Goal: Task Accomplishment & Management: Use online tool/utility

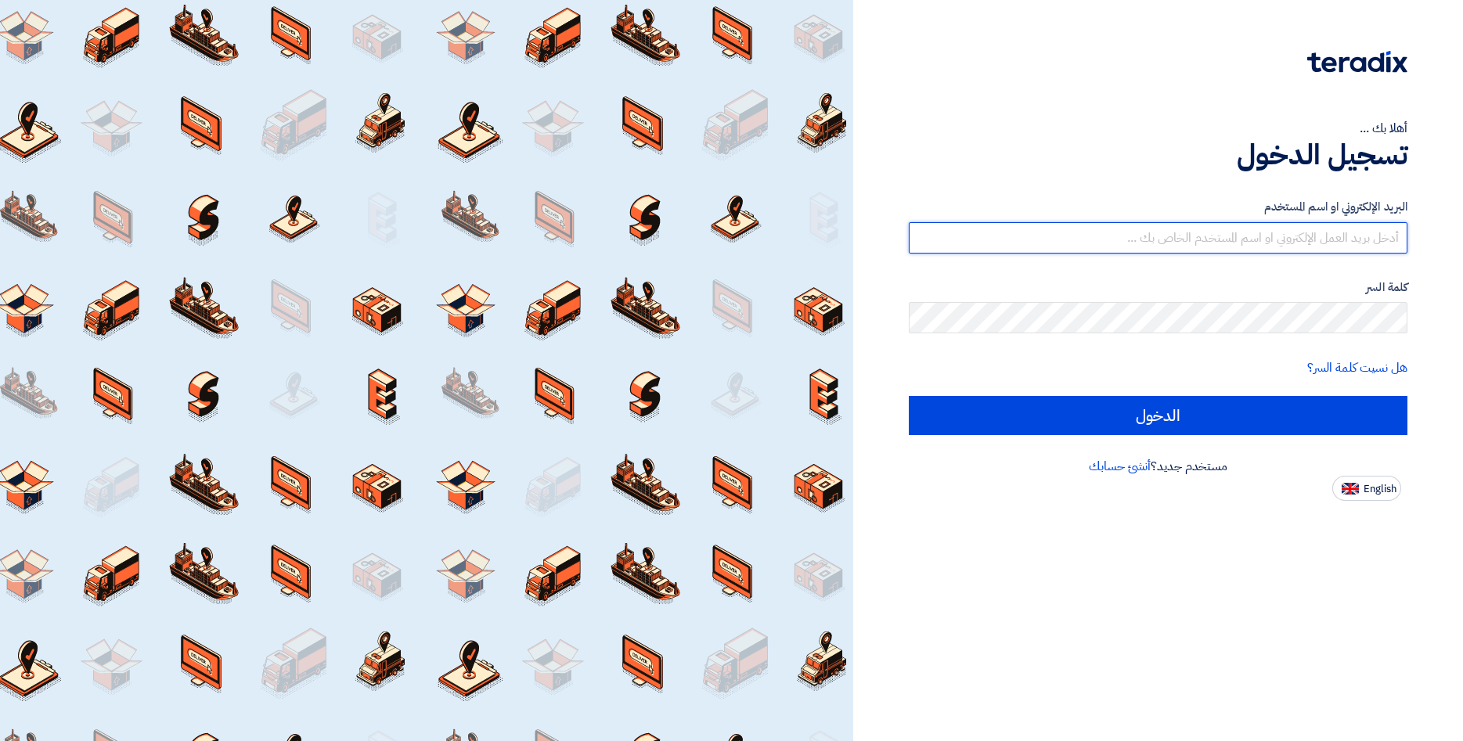
click at [1287, 237] on input "text" at bounding box center [1158, 237] width 499 height 31
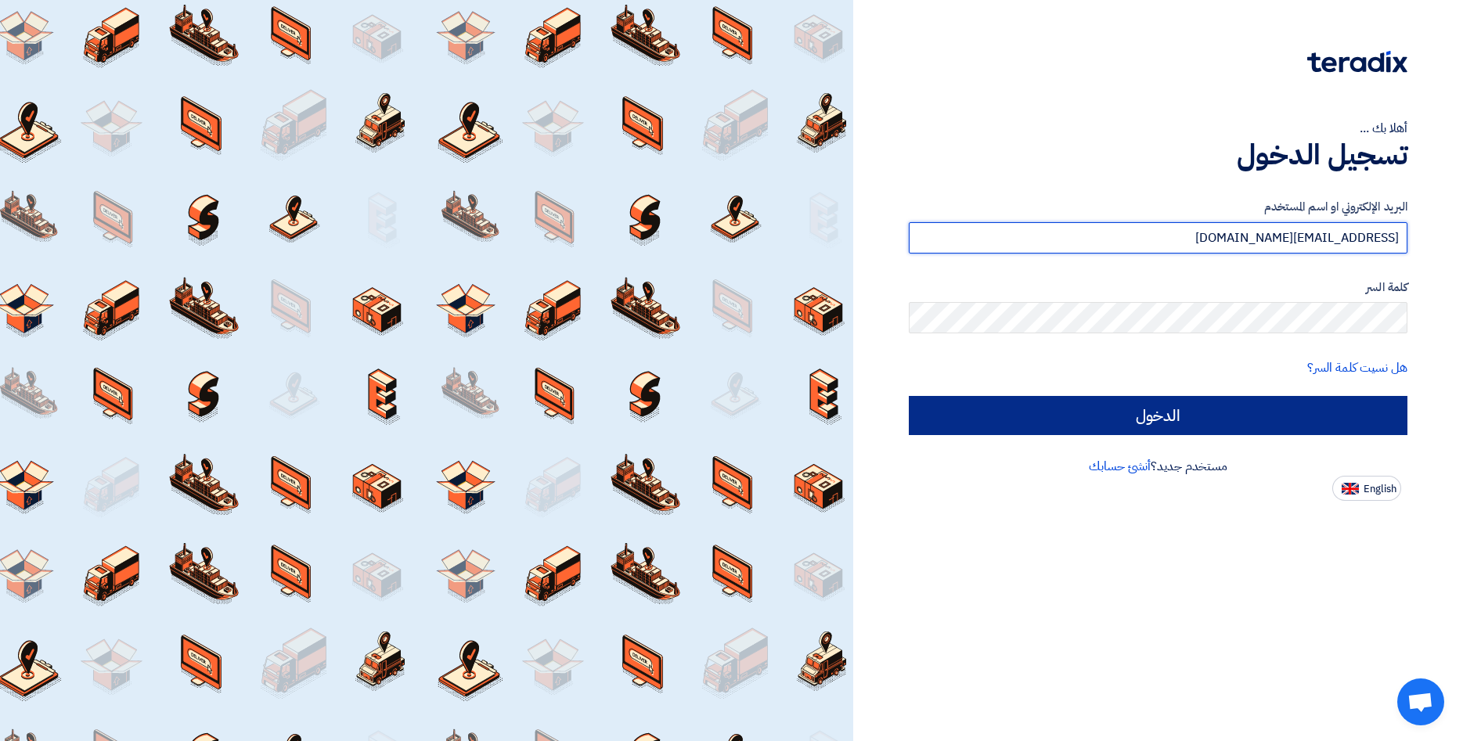
type input "[EMAIL_ADDRESS][DOMAIN_NAME]"
click at [1262, 420] on input "الدخول" at bounding box center [1158, 415] width 499 height 39
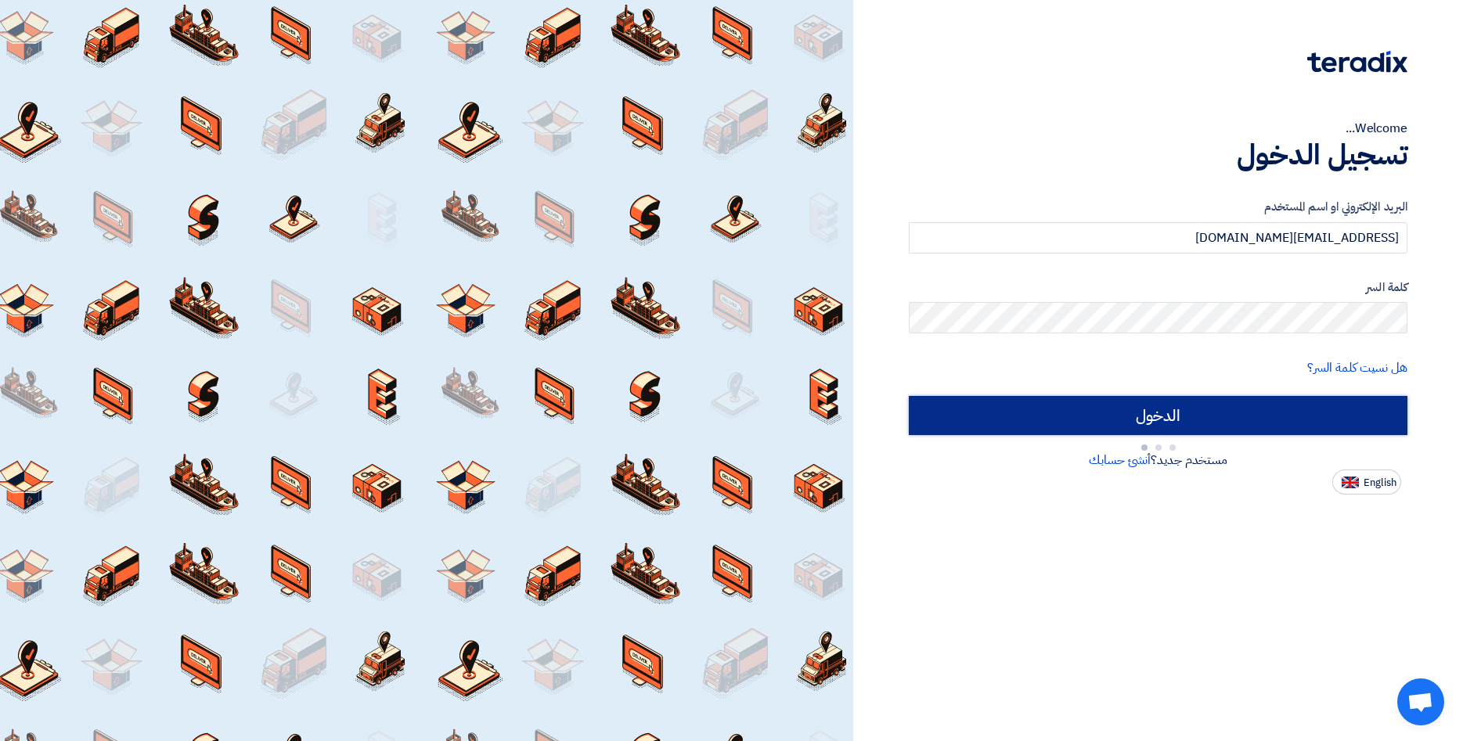
type input "Sign in"
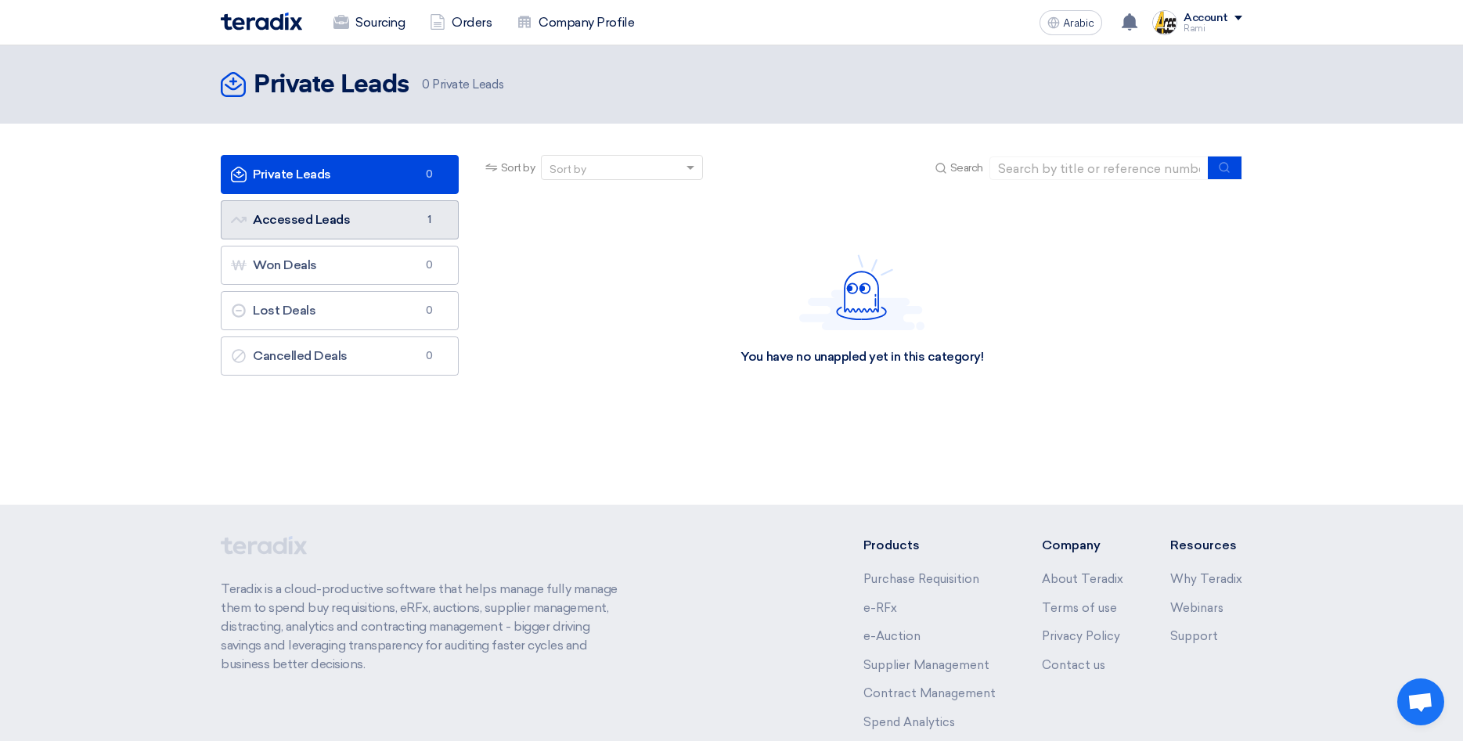
click at [336, 222] on link "Accessed Leads Accessed Leads 1" at bounding box center [340, 219] width 238 height 39
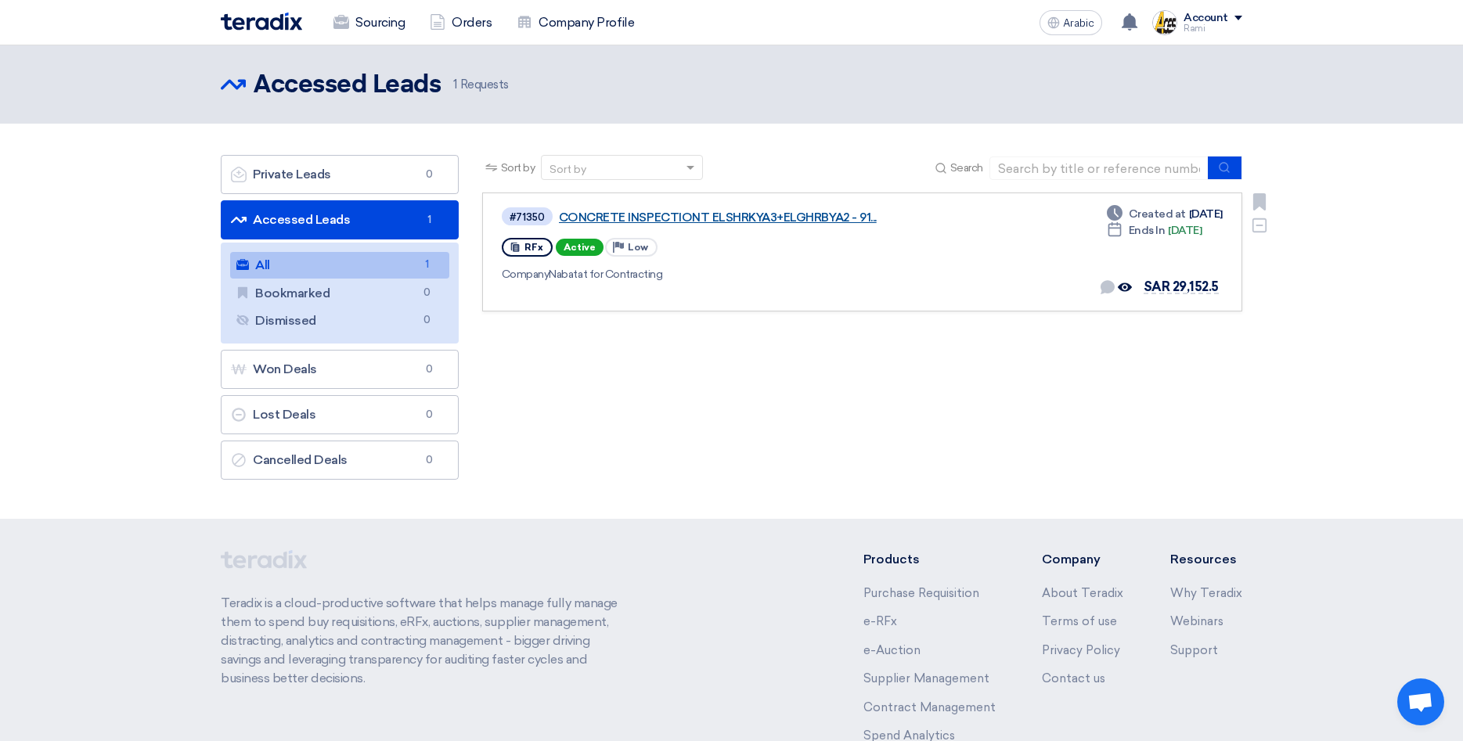
click at [773, 214] on link "CONCRETE INSPECTIONT ELSHRKYA3+ELGHRBYA2 - 91..." at bounding box center [754, 218] width 391 height 14
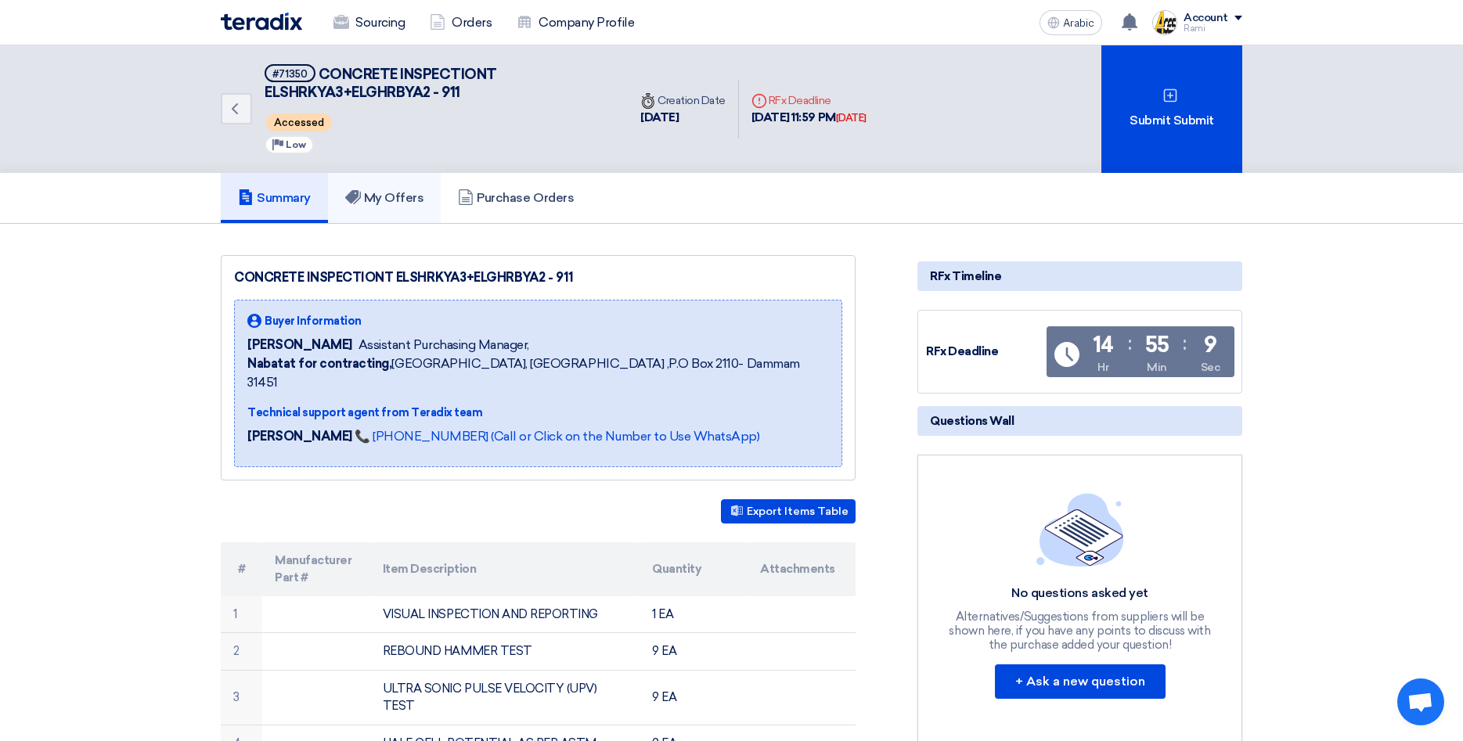
click at [391, 198] on h5 "My Offers" at bounding box center [384, 198] width 79 height 16
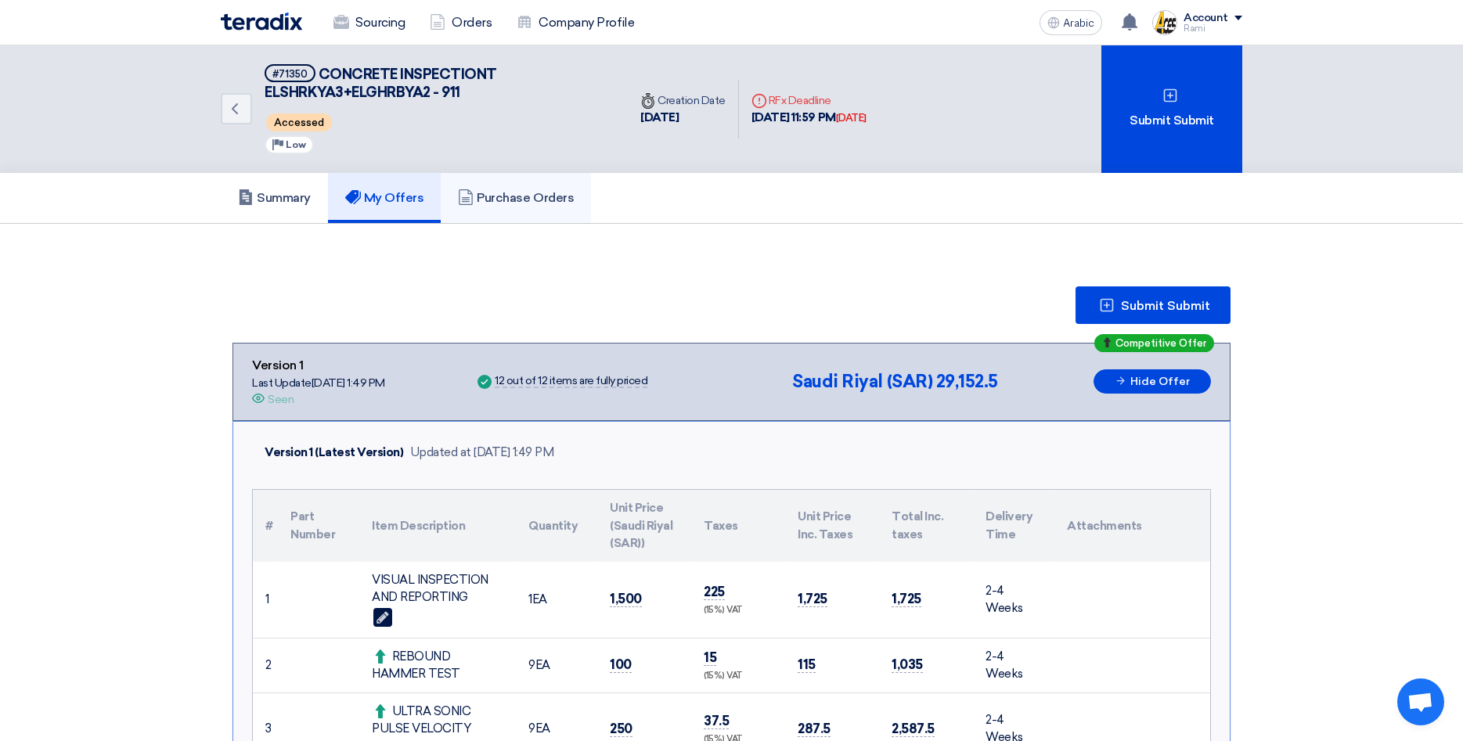
click at [541, 203] on h5 "Purchase Orders" at bounding box center [516, 198] width 116 height 16
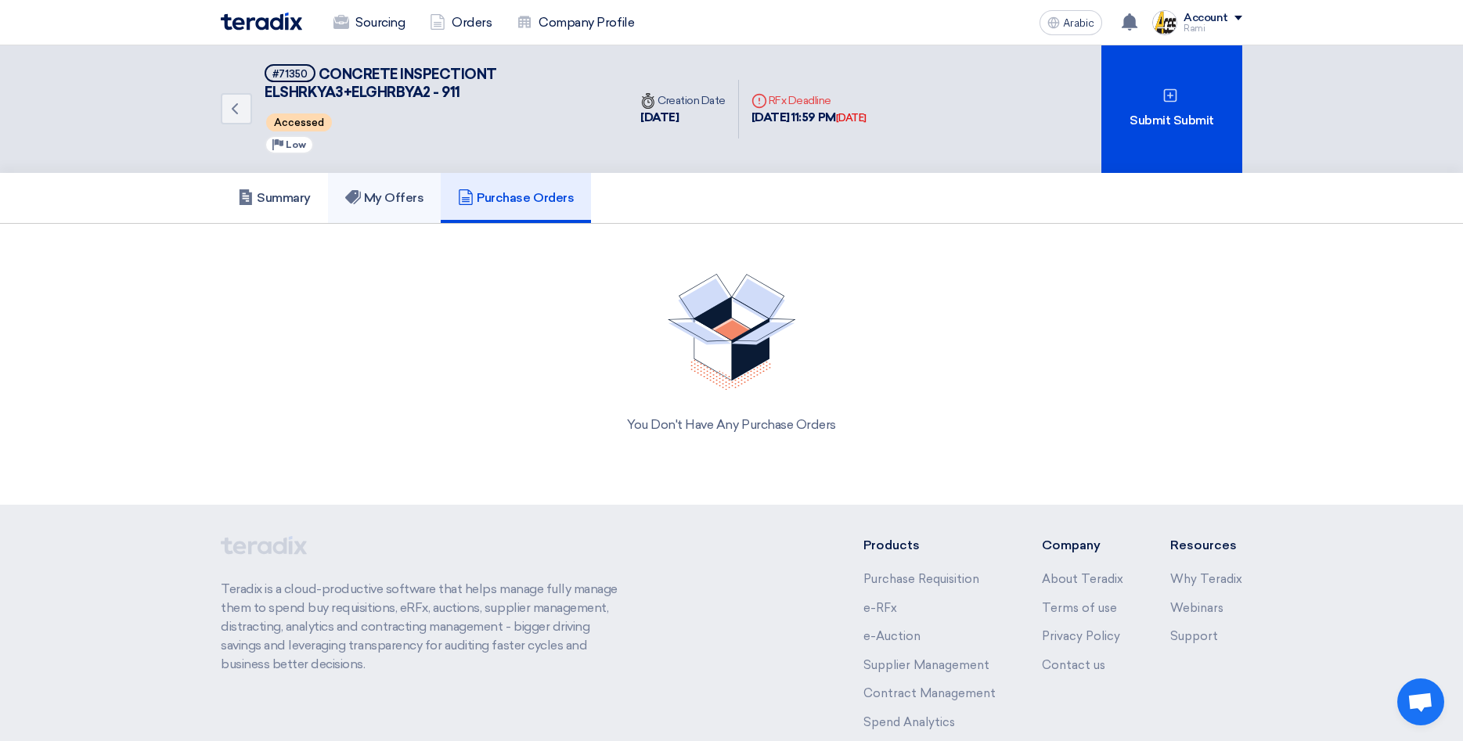
click at [403, 191] on h5 "My Offers" at bounding box center [384, 198] width 79 height 16
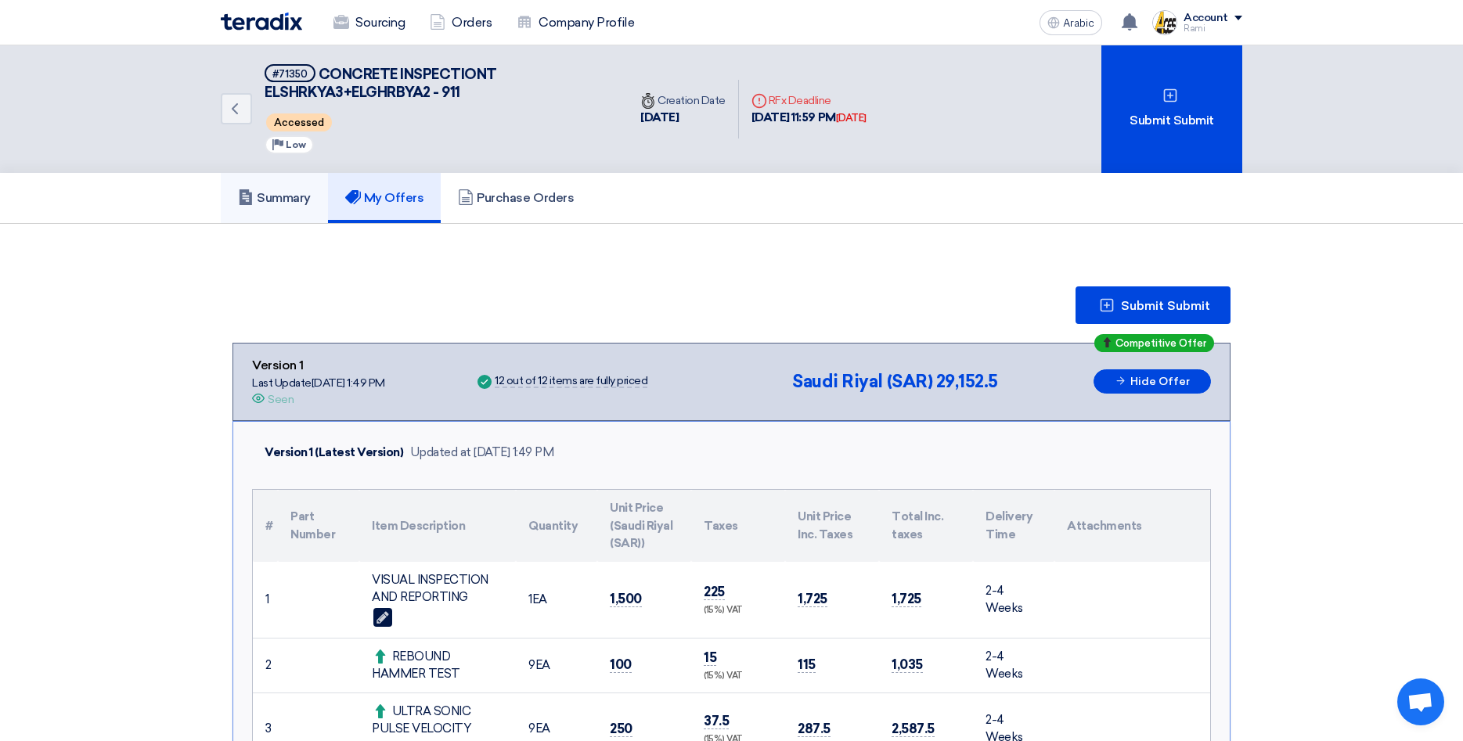
click at [294, 200] on h5 "Summary" at bounding box center [274, 198] width 73 height 16
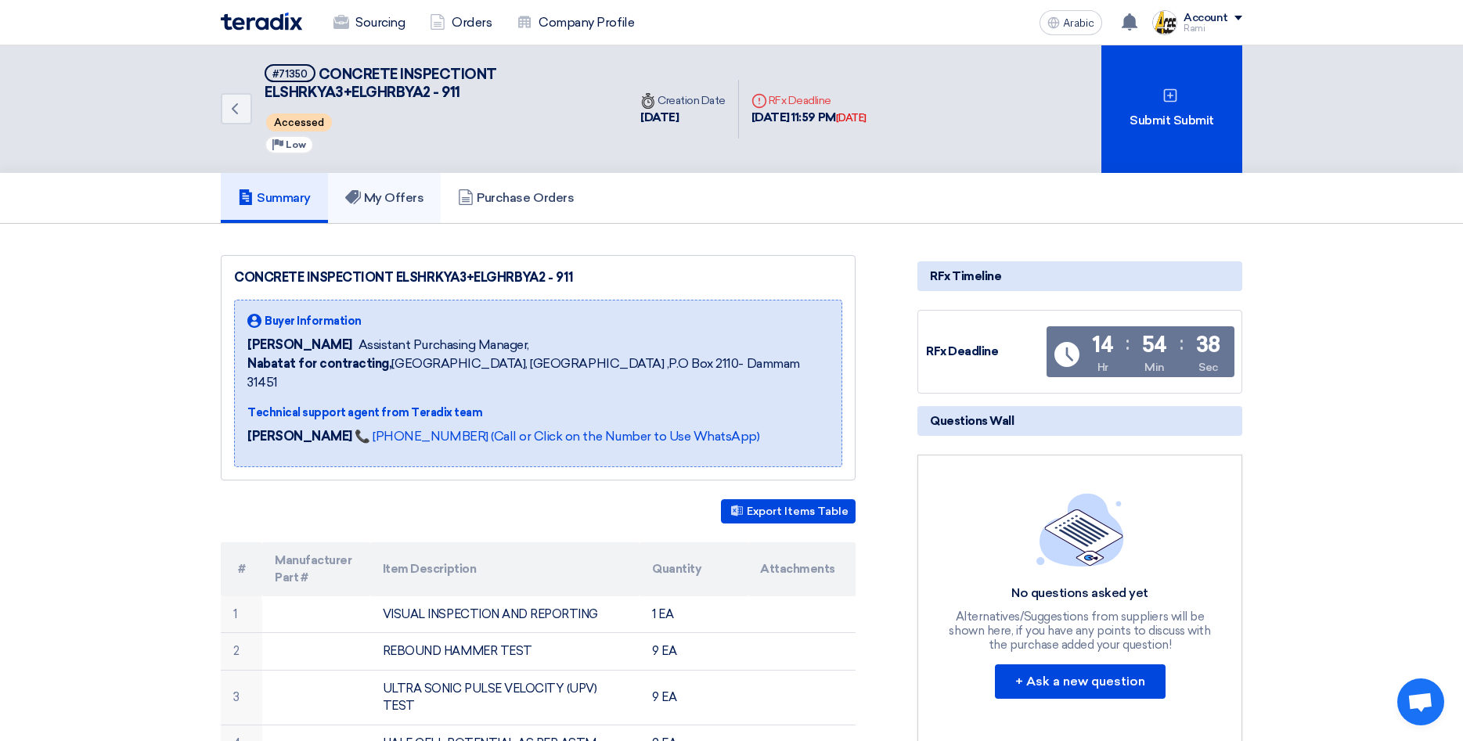
click at [386, 193] on h5 "My Offers" at bounding box center [384, 198] width 79 height 16
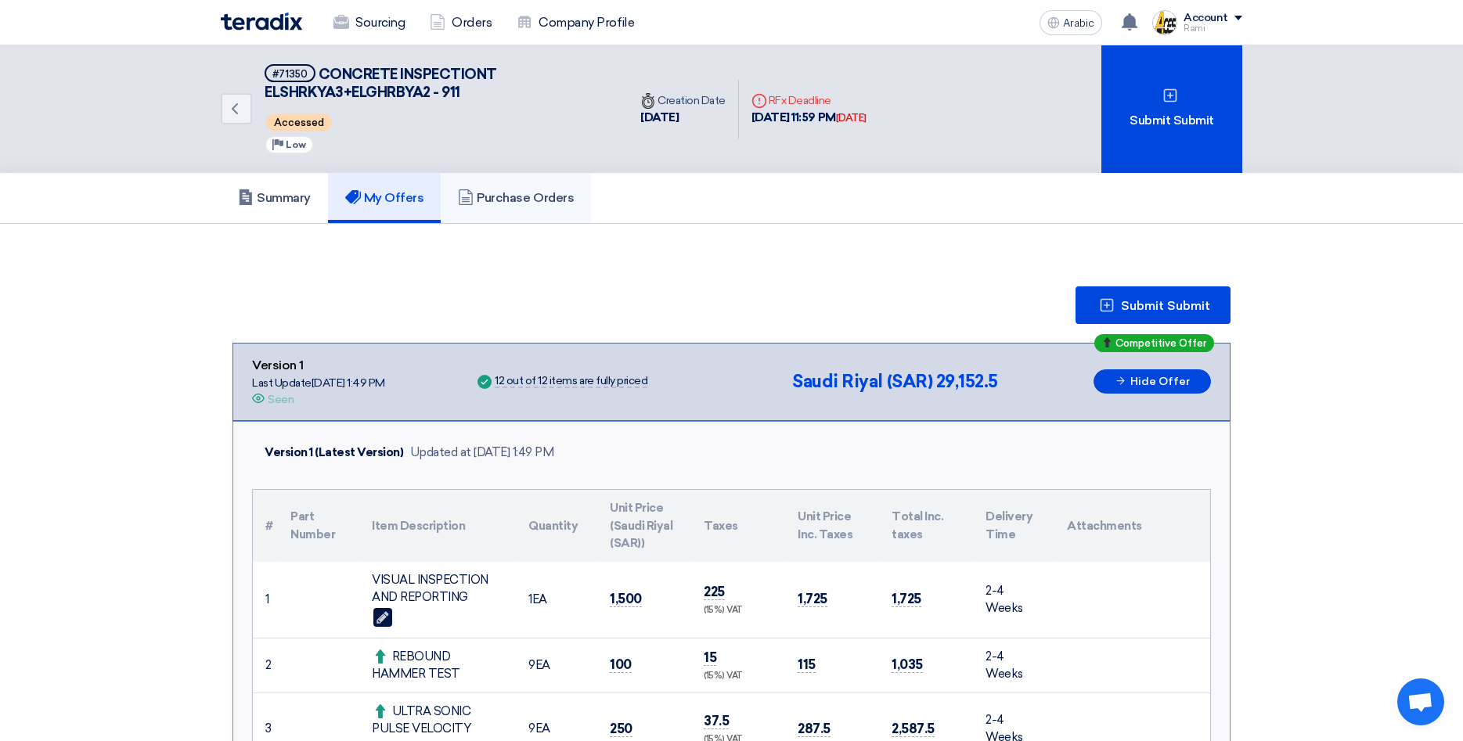
click at [522, 196] on h5 "Purchase Orders" at bounding box center [516, 198] width 116 height 16
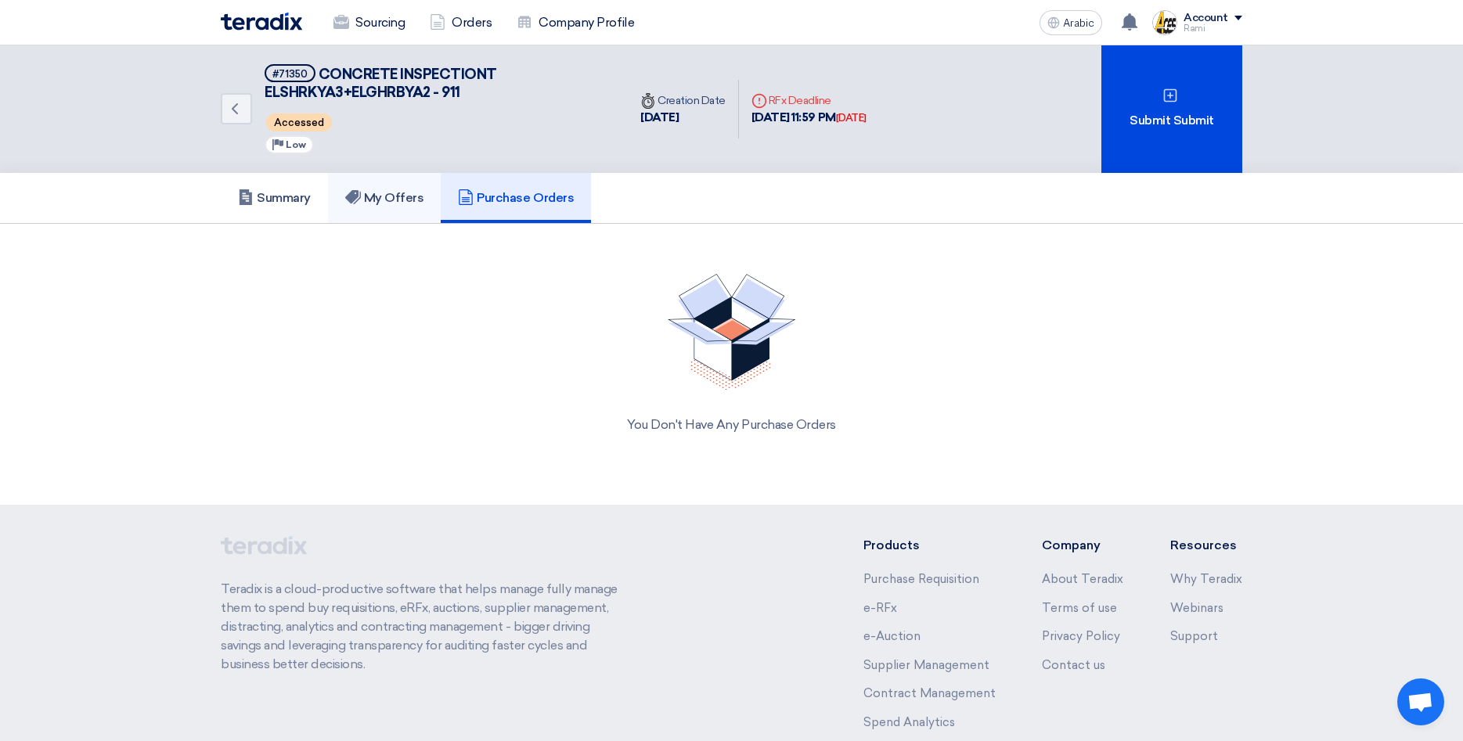
click at [402, 189] on link "My Offers" at bounding box center [385, 198] width 114 height 50
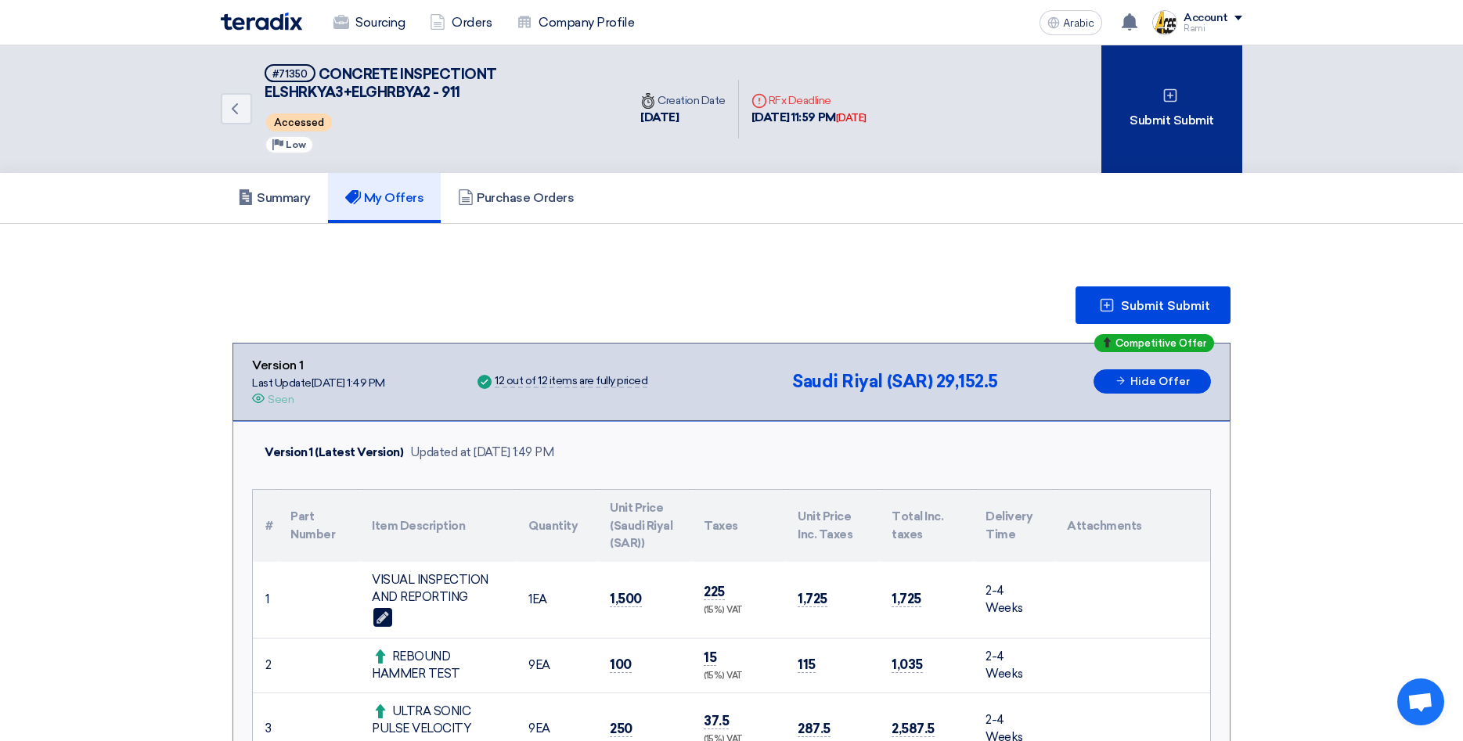
click at [1171, 142] on div "Submit Submit" at bounding box center [1171, 109] width 141 height 128
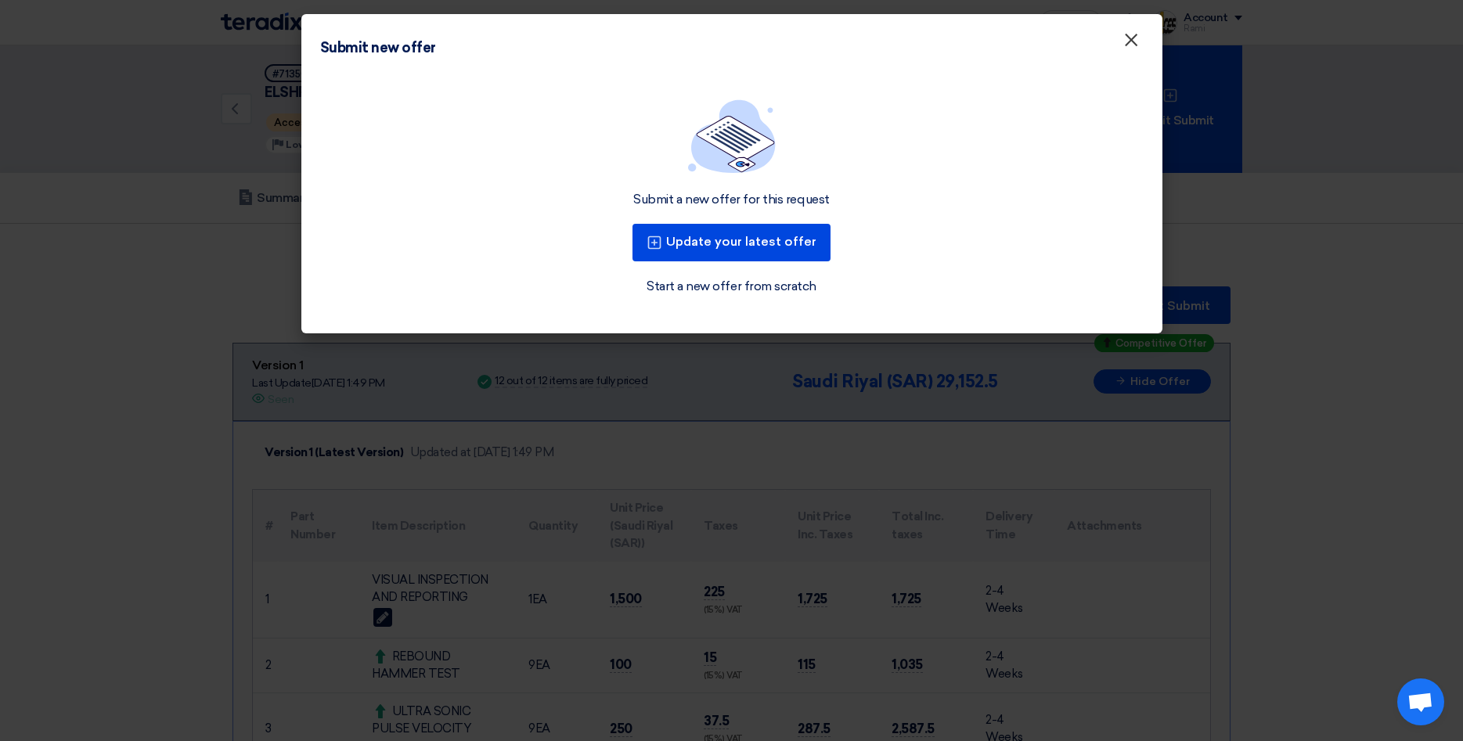
click at [1133, 42] on span "×" at bounding box center [1131, 43] width 16 height 31
